Goal: Task Accomplishment & Management: Manage account settings

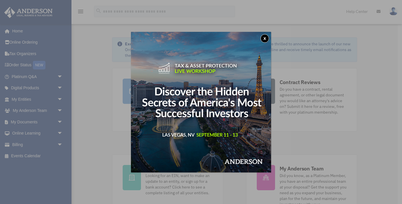
click at [266, 37] on button "x" at bounding box center [265, 38] width 9 height 9
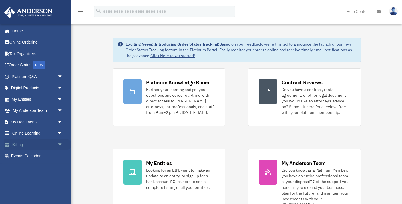
click at [59, 145] on span "arrow_drop_down" at bounding box center [62, 145] width 11 height 12
click at [39, 178] on link "Manage Payments" at bounding box center [40, 178] width 64 height 11
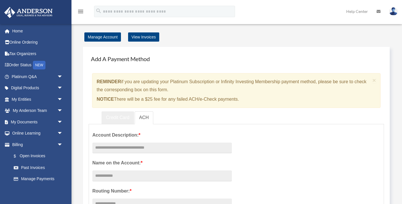
click at [114, 117] on link "Credit Card" at bounding box center [118, 117] width 33 height 13
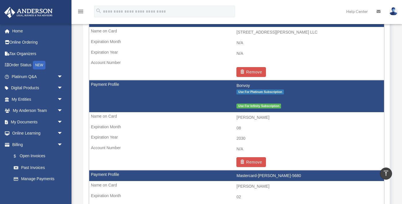
scroll to position [447, 0]
